Goal: Information Seeking & Learning: Learn about a topic

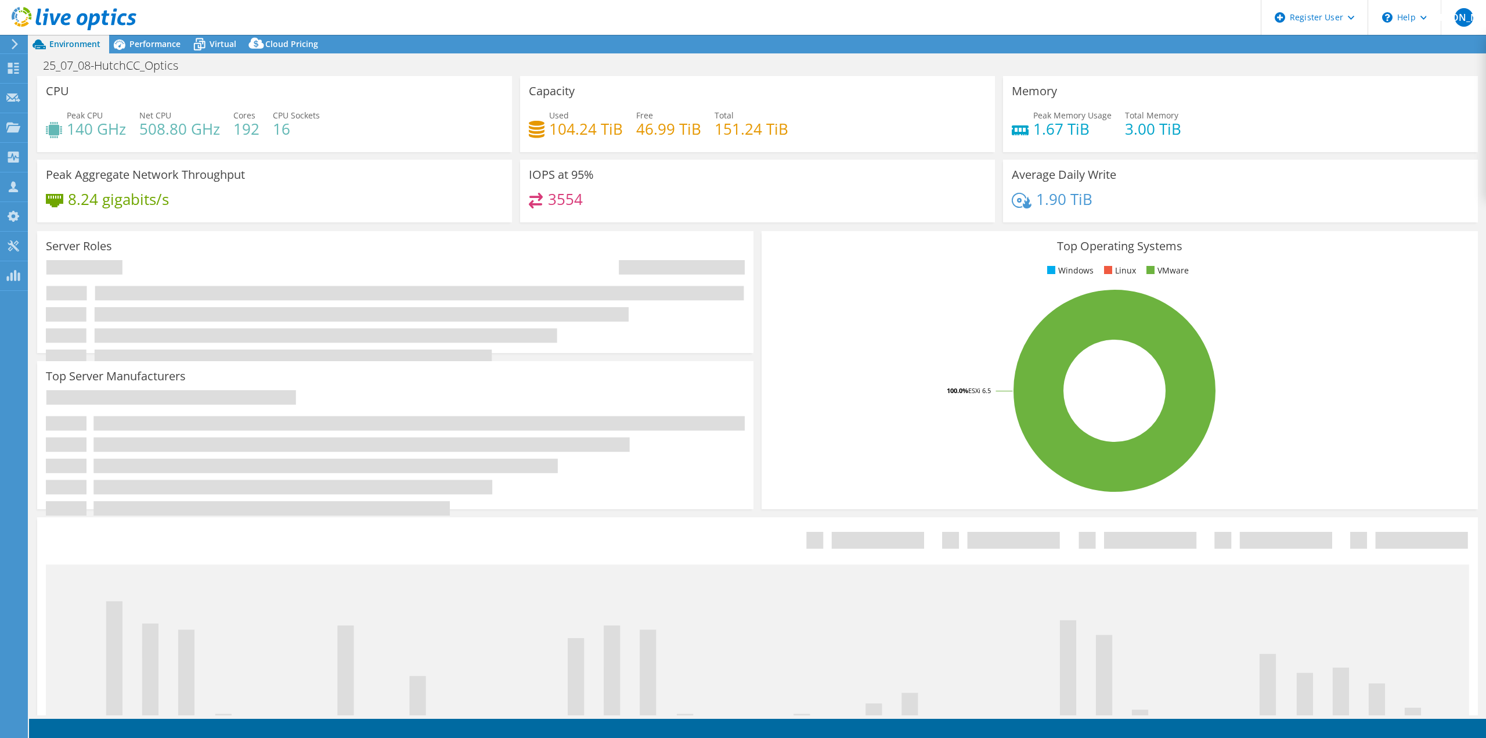
select select "USD"
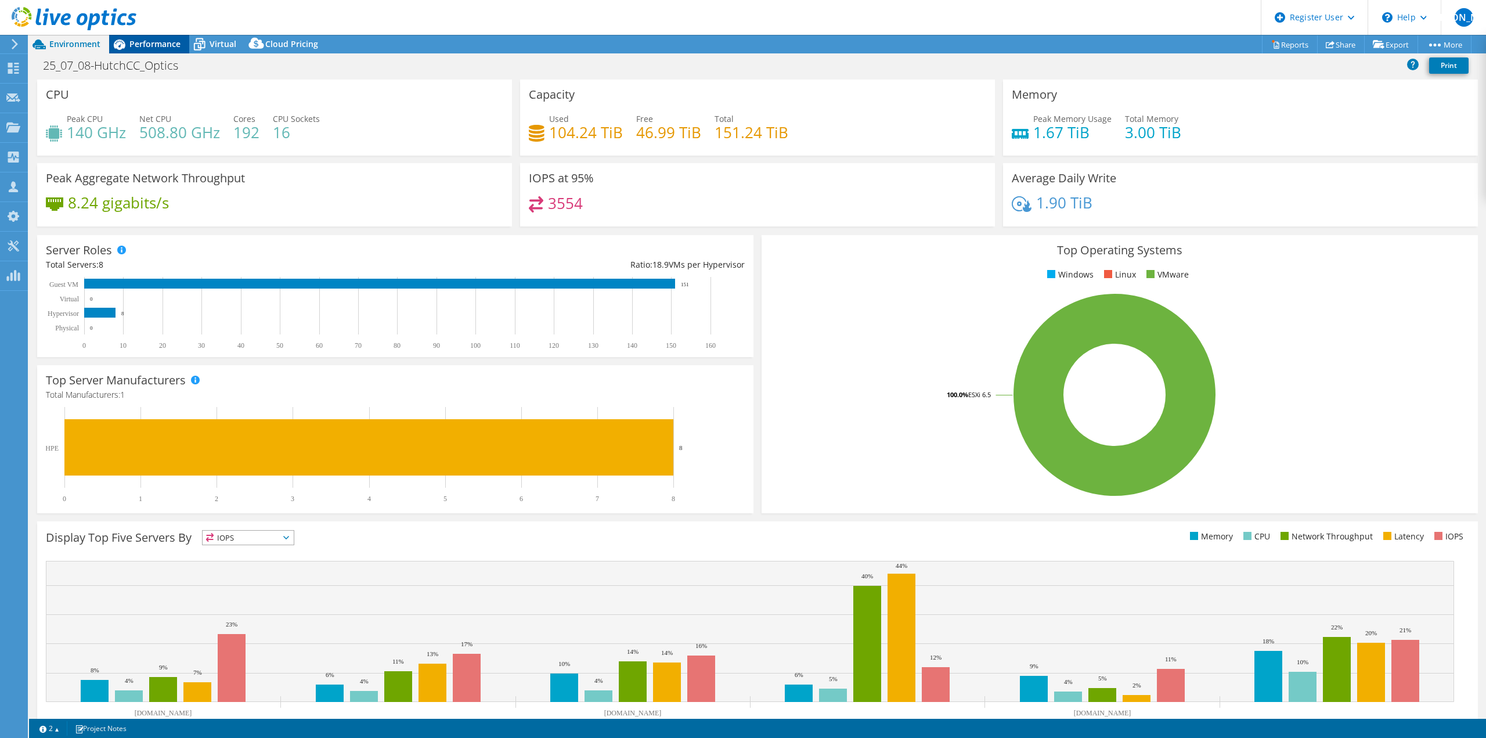
click at [170, 40] on span "Performance" at bounding box center [154, 43] width 51 height 11
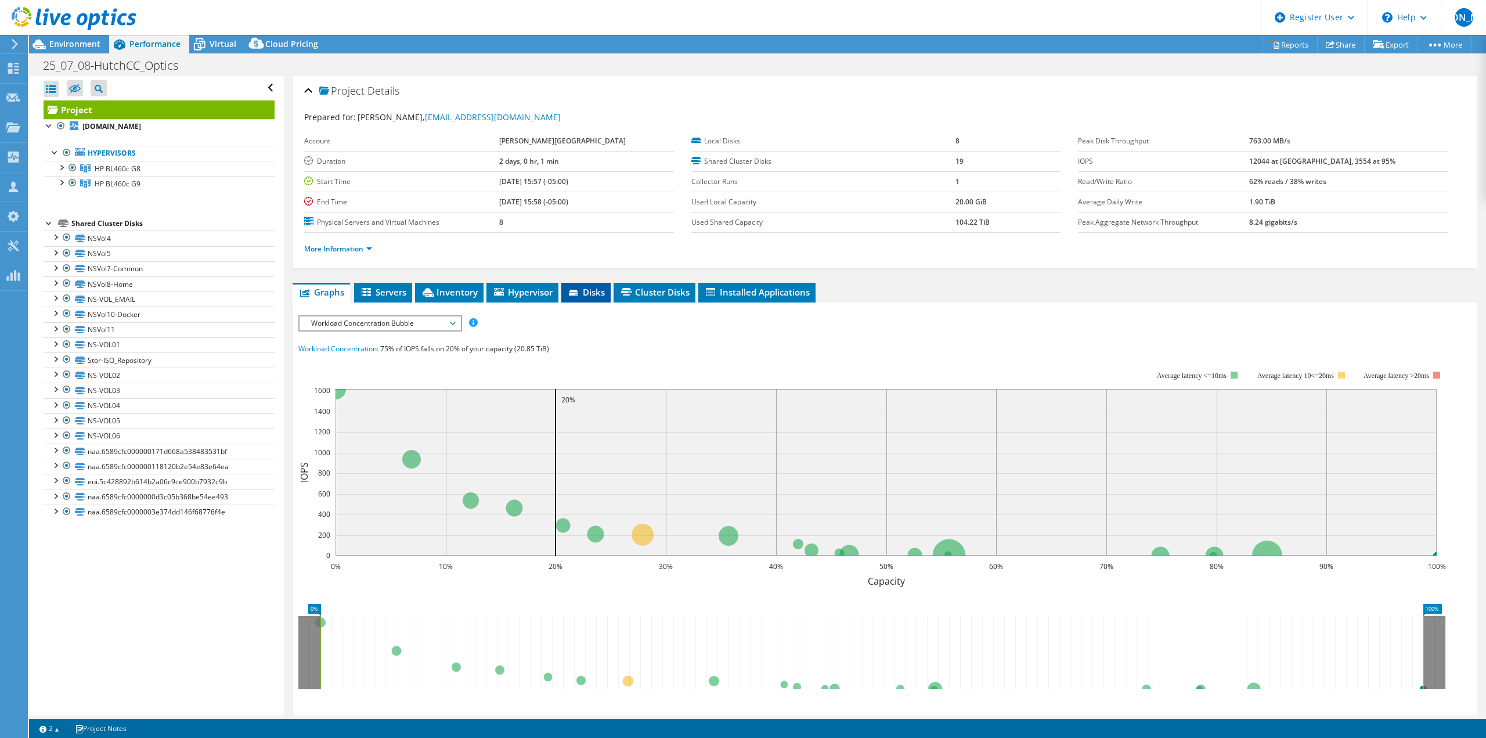
click at [584, 283] on li "Disks" at bounding box center [585, 293] width 49 height 20
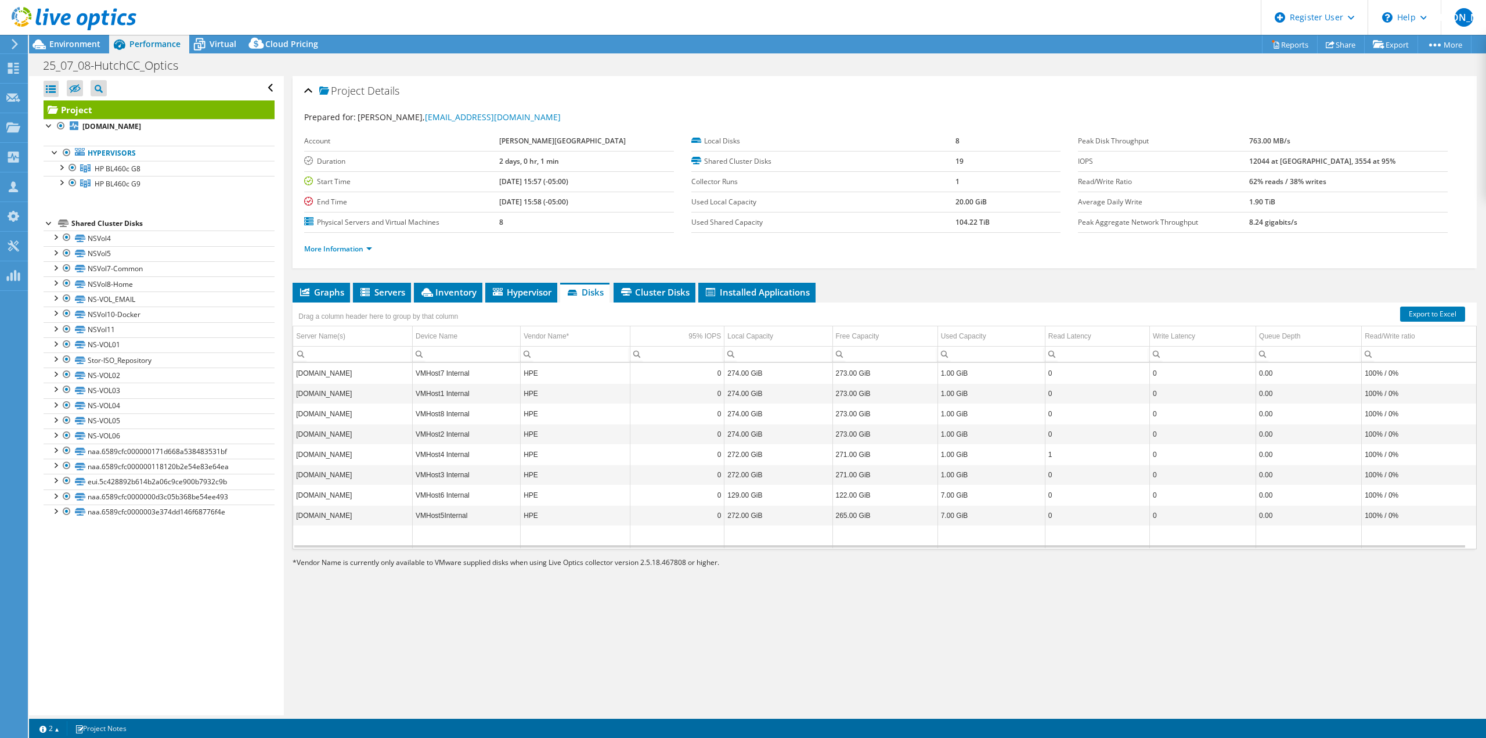
scroll to position [5, 0]
click at [474, 62] on div "25_07_08-HutchCC_Optics Print" at bounding box center [757, 65] width 1457 height 21
click at [222, 45] on span "Virtual" at bounding box center [223, 43] width 27 height 11
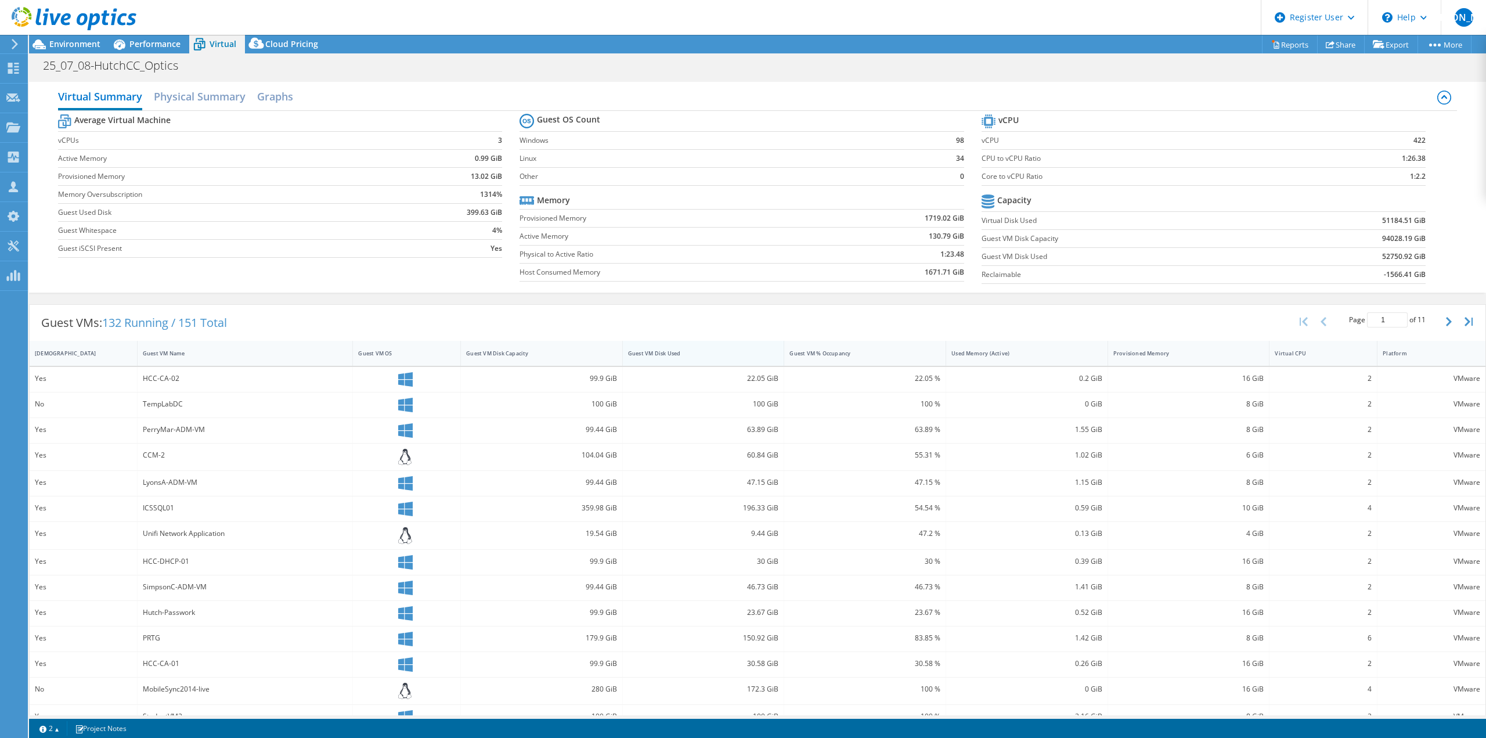
drag, startPoint x: 758, startPoint y: 363, endPoint x: 748, endPoint y: 356, distance: 12.1
click at [758, 362] on div "Guest VM Disk Used" at bounding box center [704, 353] width 162 height 25
click at [740, 352] on div "Guest VM Disk Used" at bounding box center [696, 353] width 137 height 8
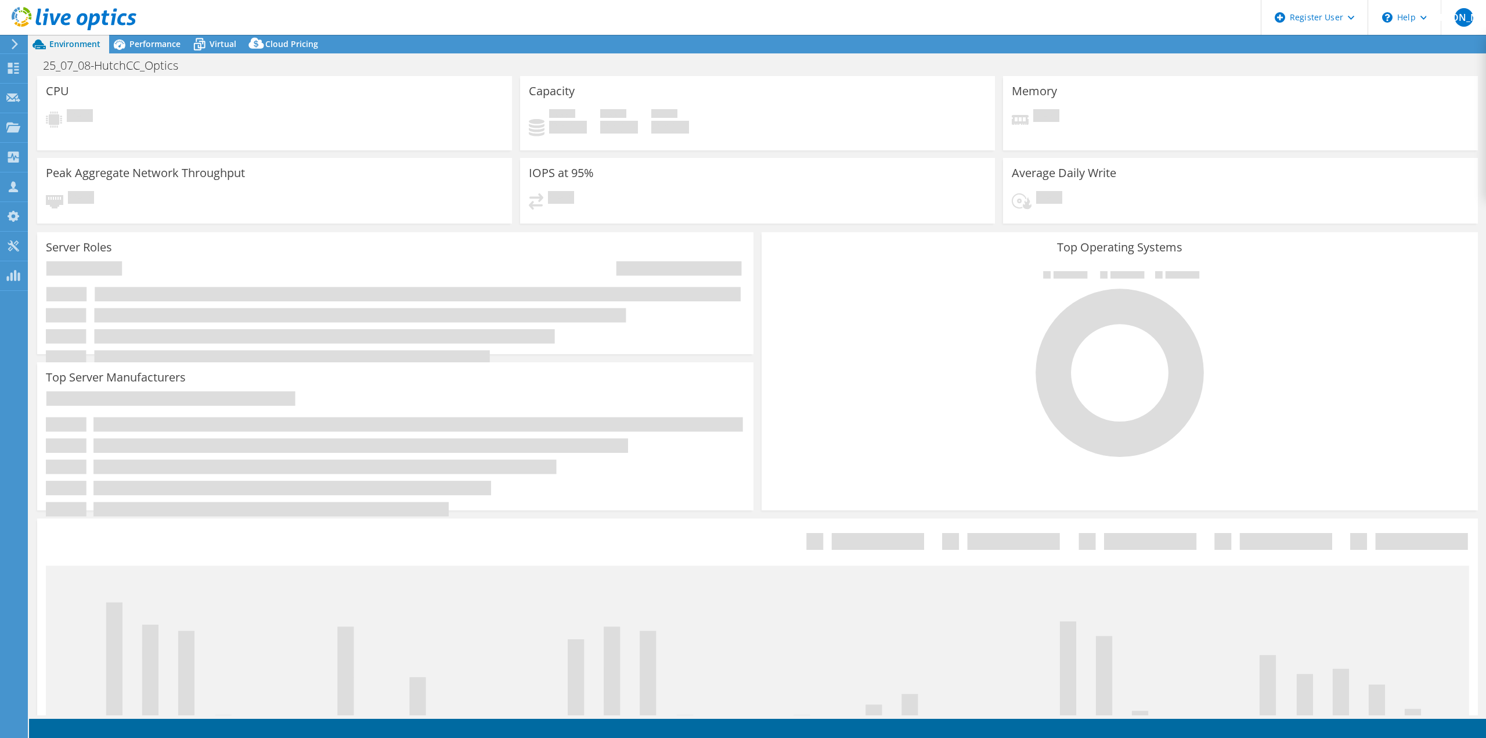
select select "USD"
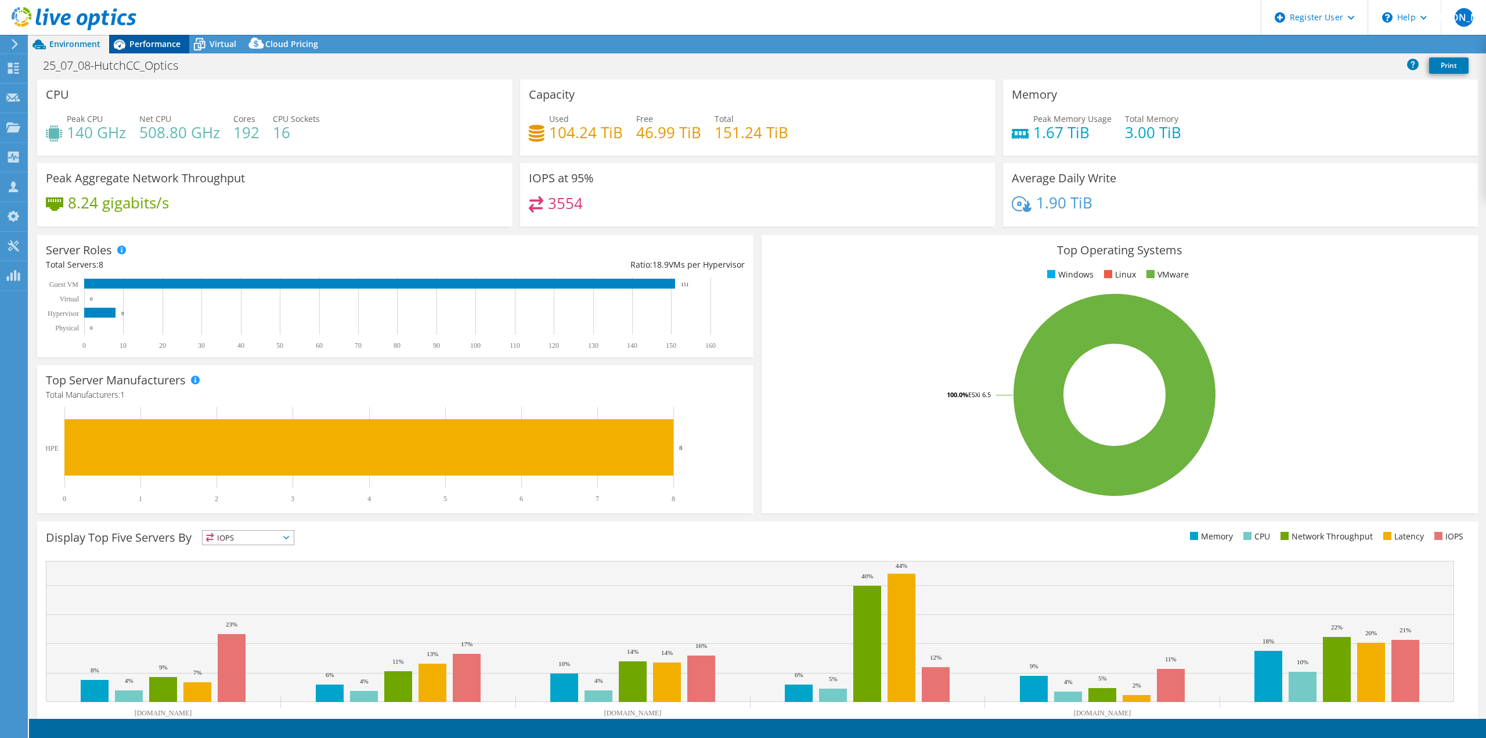
click at [160, 46] on span "Performance" at bounding box center [154, 43] width 51 height 11
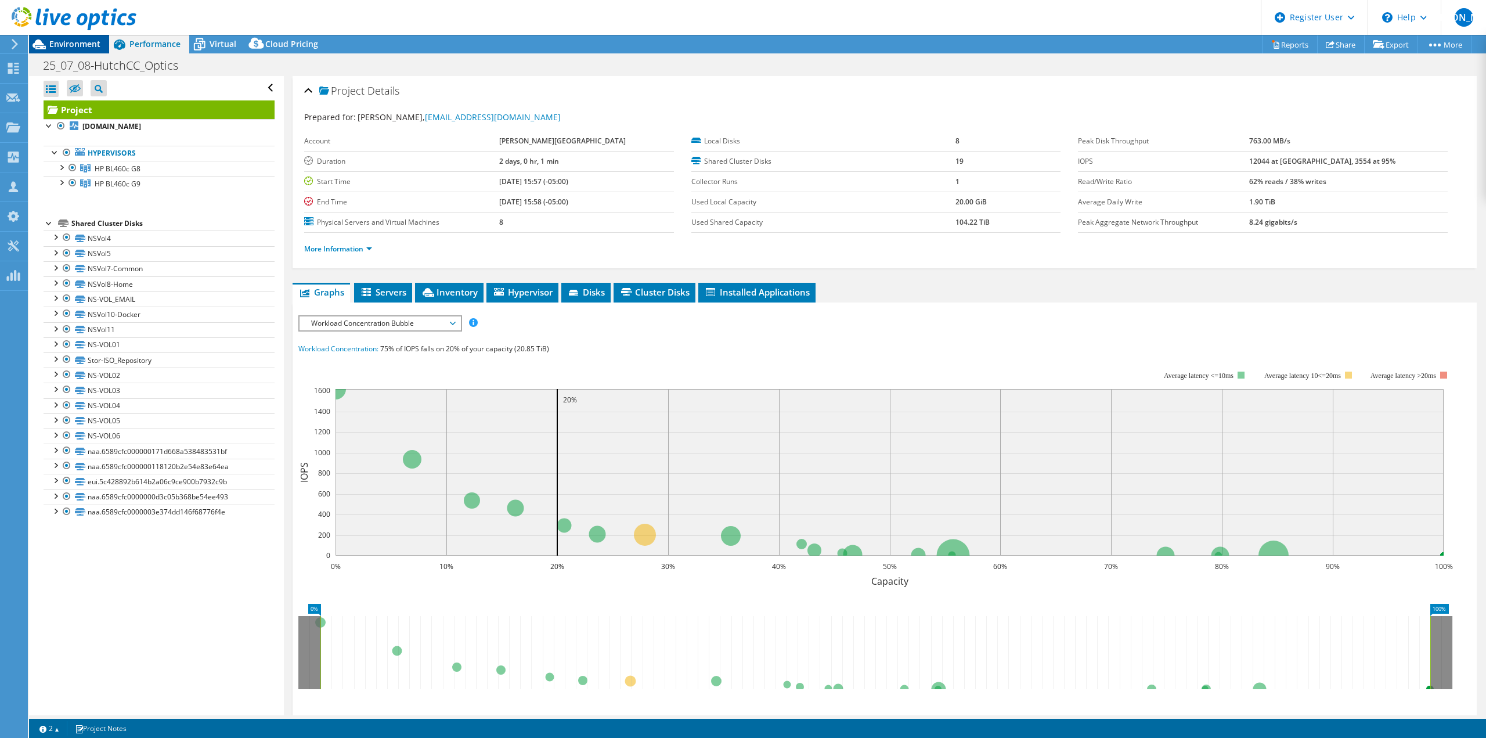
click at [83, 46] on span "Environment" at bounding box center [74, 43] width 51 height 11
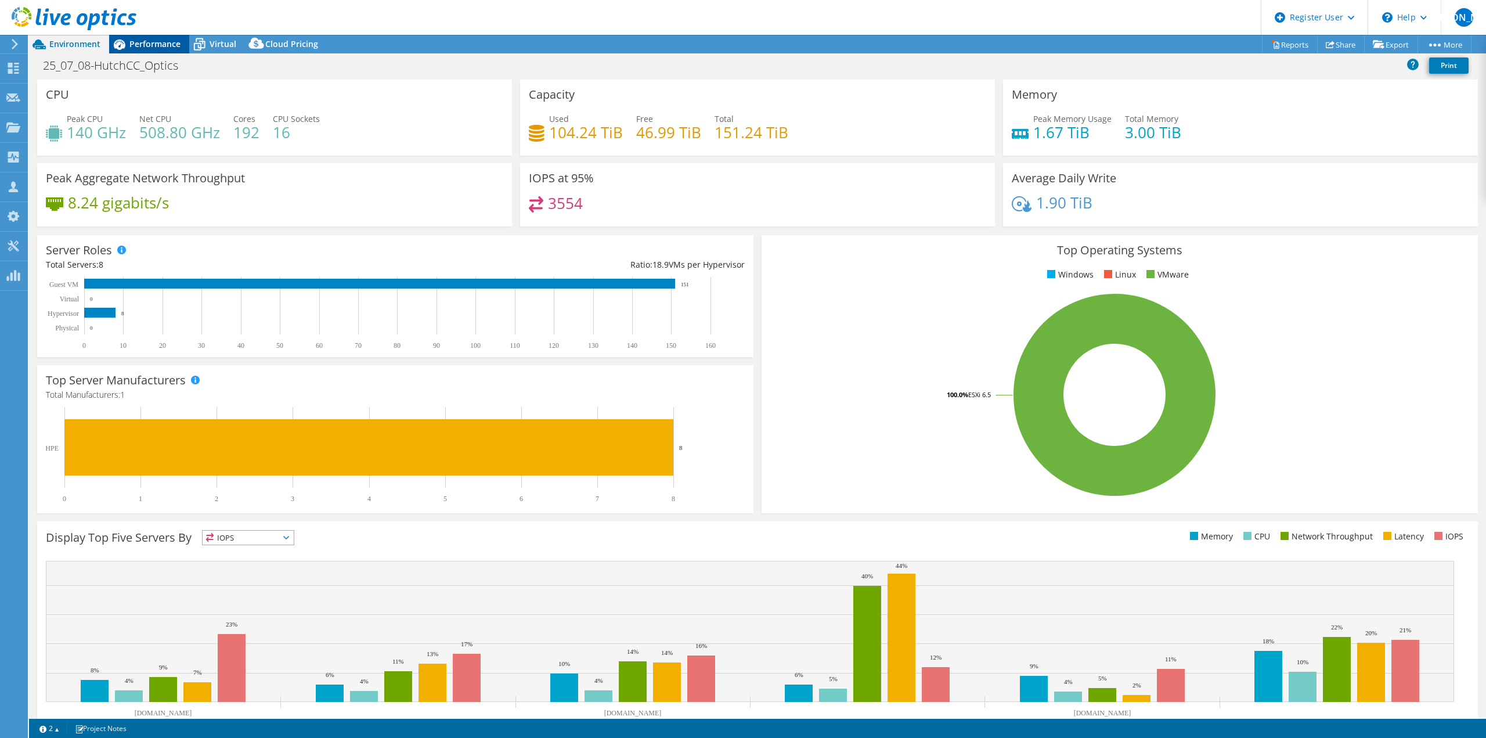
click at [135, 40] on span "Performance" at bounding box center [154, 43] width 51 height 11
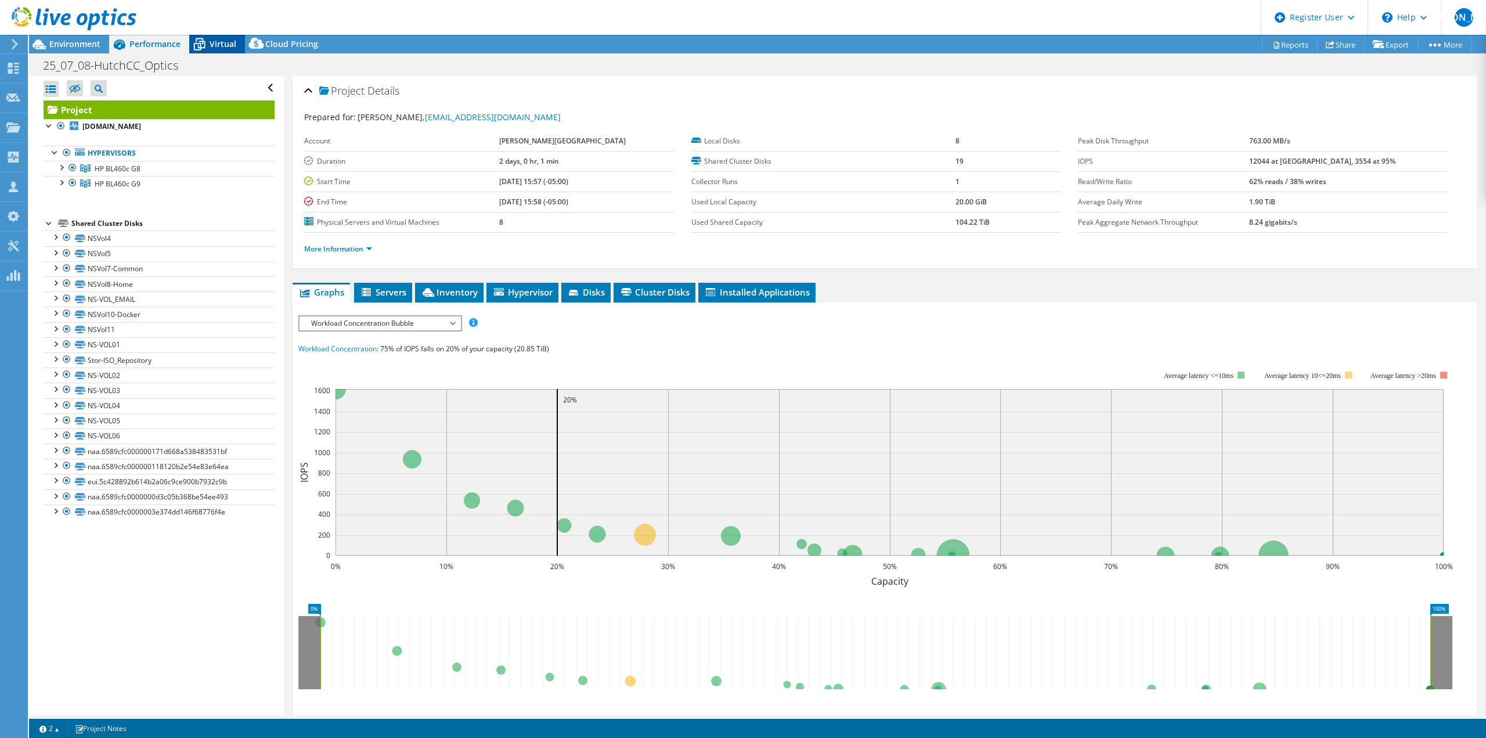
click at [217, 49] on span "Virtual" at bounding box center [223, 43] width 27 height 11
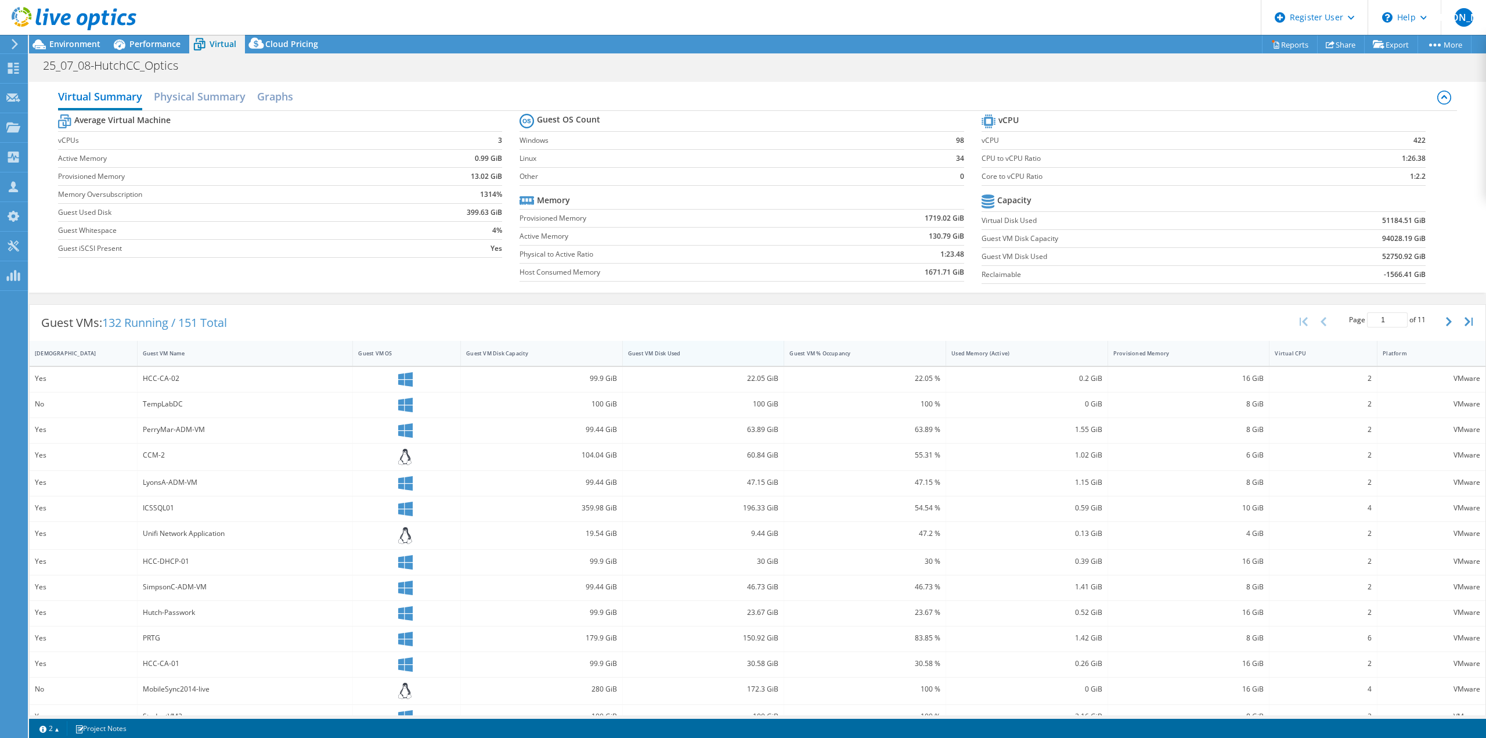
click at [683, 356] on div "Guest VM Disk Used" at bounding box center [696, 353] width 137 height 8
click at [683, 355] on div "Guest VM Disk Used" at bounding box center [696, 353] width 137 height 8
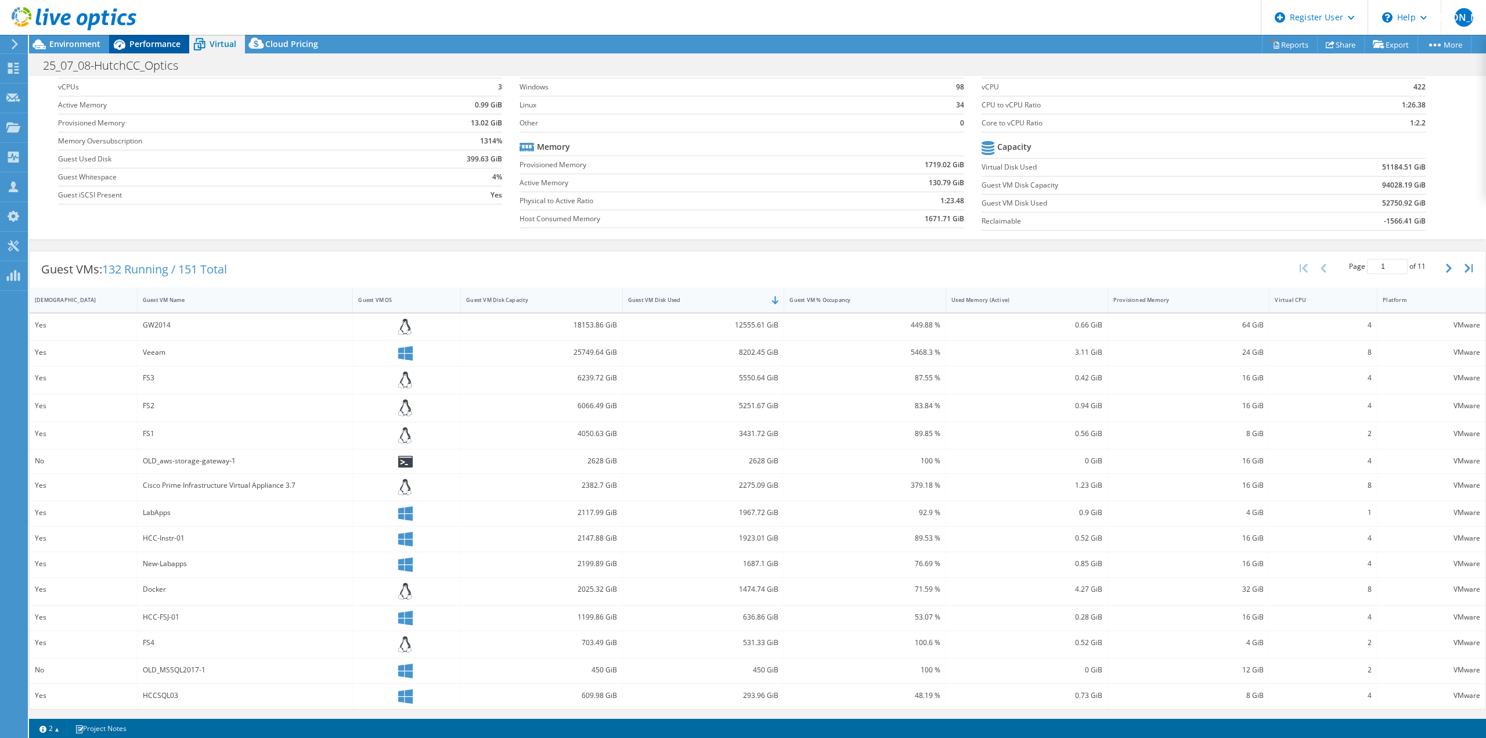
click at [148, 44] on span "Performance" at bounding box center [154, 43] width 51 height 11
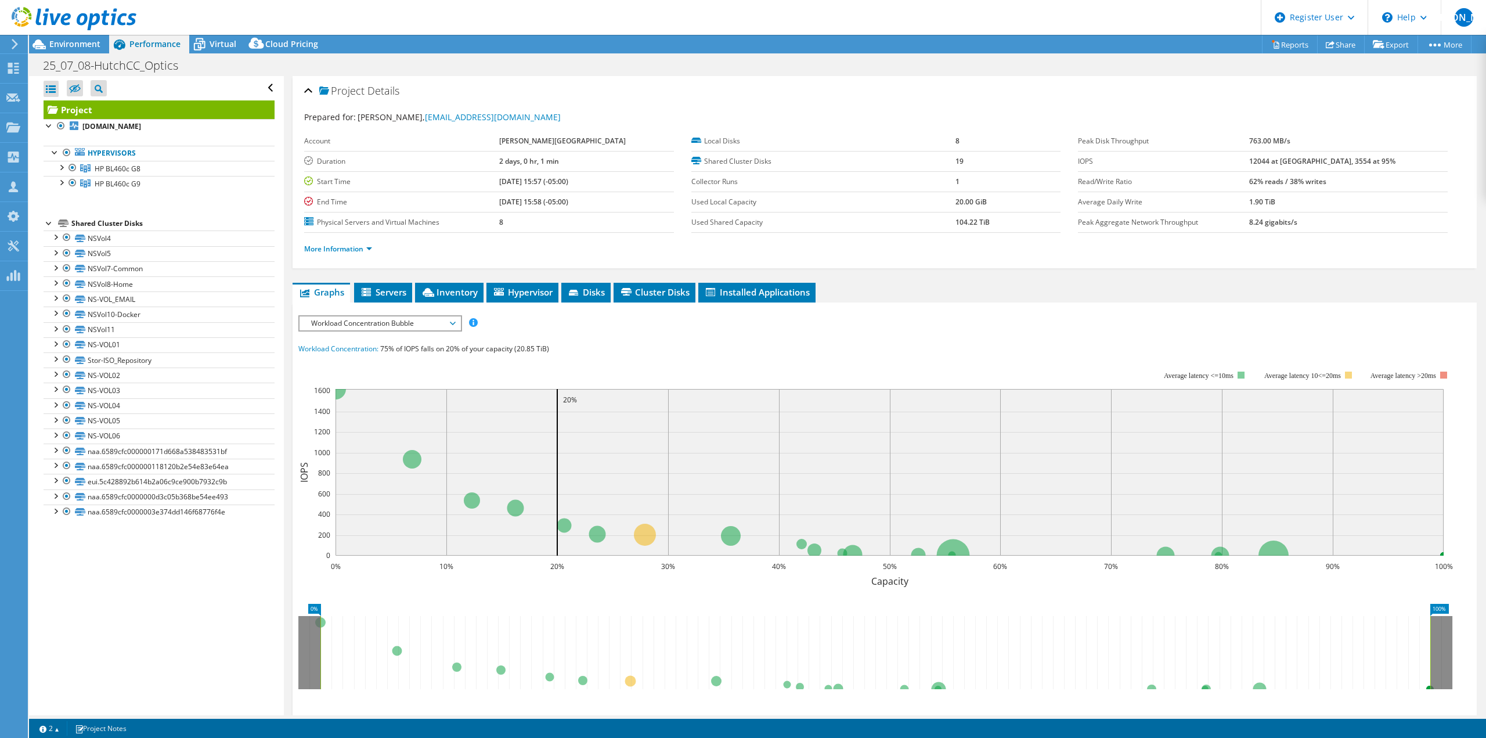
scroll to position [0, 0]
click at [88, 38] on div at bounding box center [68, 19] width 136 height 39
click at [80, 46] on span "Environment" at bounding box center [74, 43] width 51 height 11
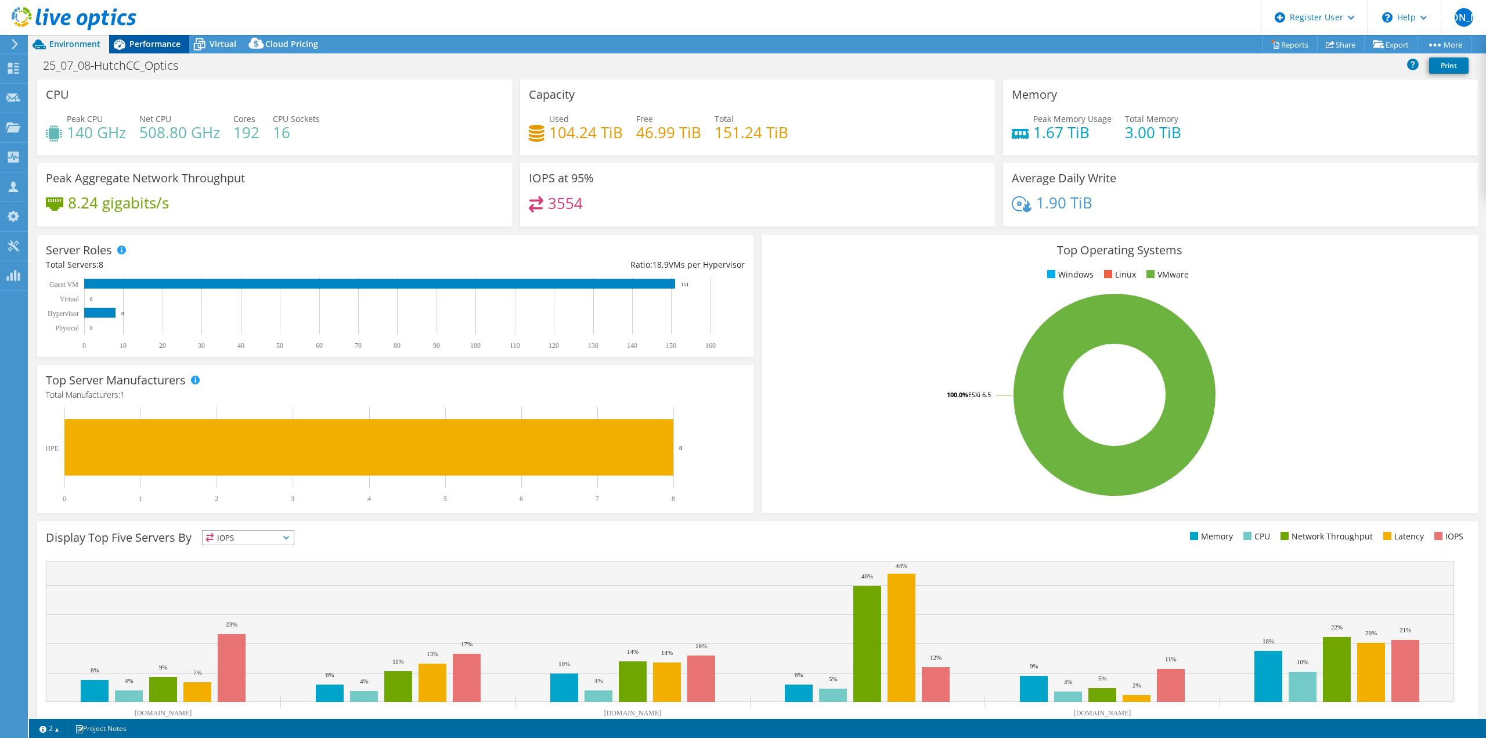
click at [144, 42] on span "Performance" at bounding box center [154, 43] width 51 height 11
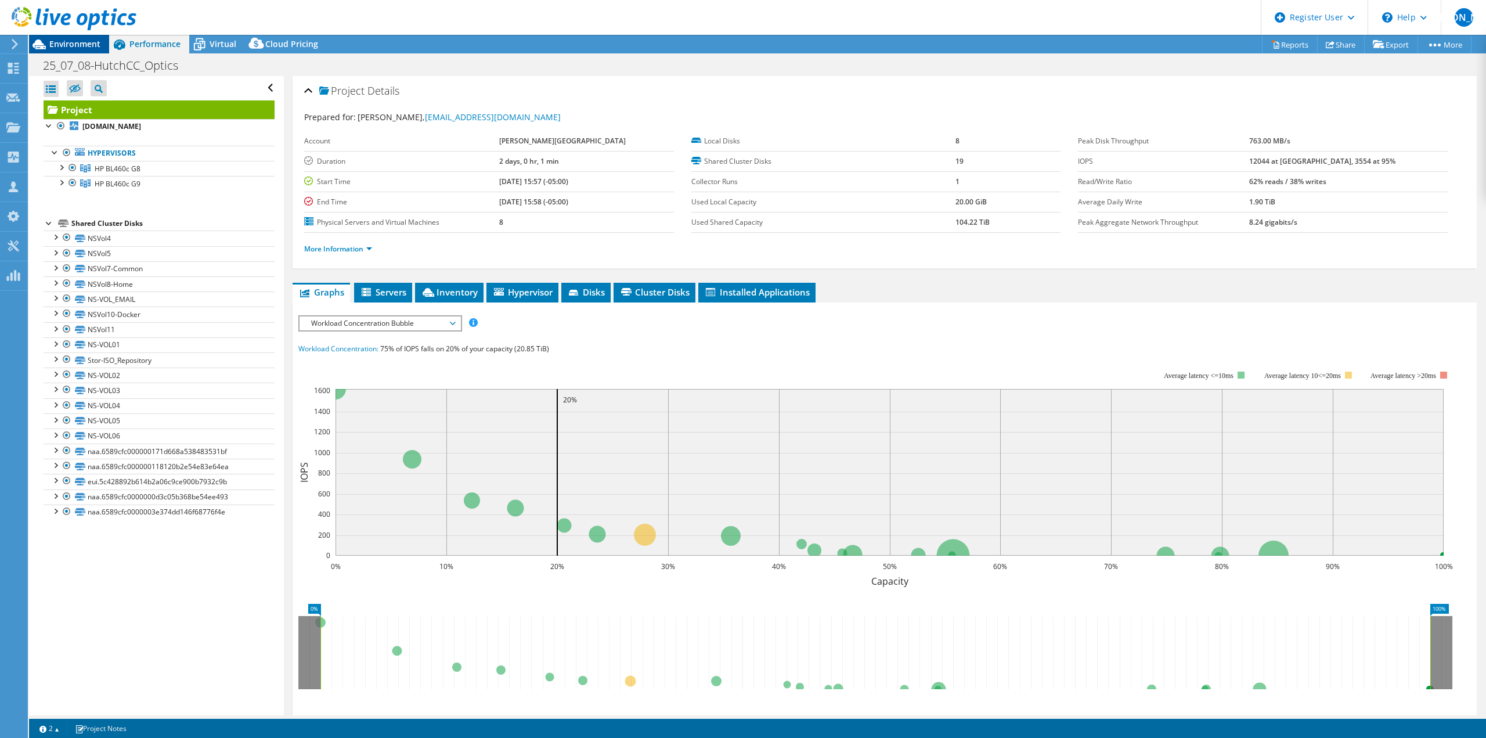
click at [40, 40] on icon at bounding box center [39, 44] width 13 height 10
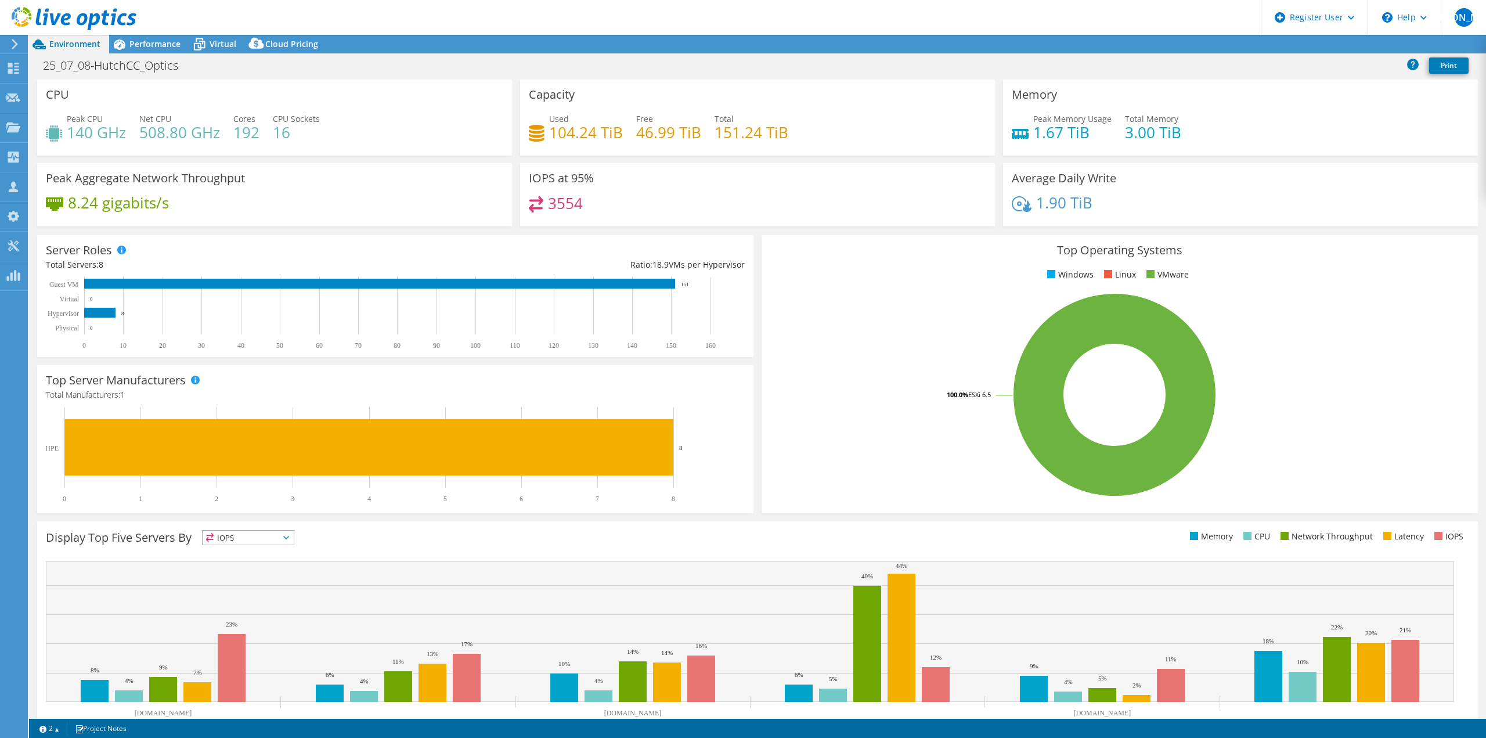
select select "USD"
